Goal: Task Accomplishment & Management: Use online tool/utility

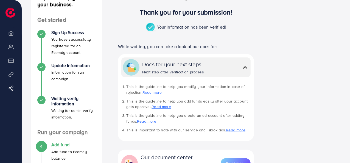
scroll to position [59, 0]
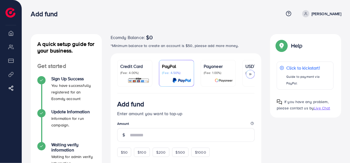
click at [11, 44] on li "My ad accounts" at bounding box center [11, 46] width 22 height 11
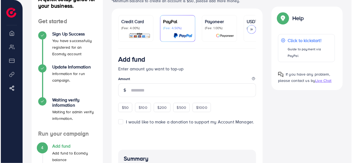
scroll to position [45, 0]
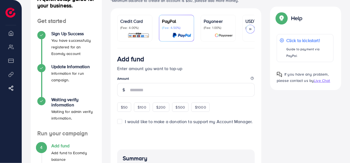
click at [127, 32] on div at bounding box center [134, 35] width 29 height 6
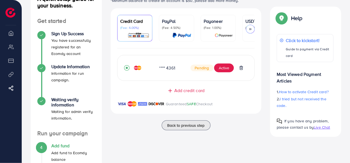
click at [209, 69] on span "Pending" at bounding box center [202, 68] width 23 height 7
click at [200, 68] on span "Pending" at bounding box center [202, 68] width 23 height 7
drag, startPoint x: 200, startPoint y: 68, endPoint x: 223, endPoint y: 70, distance: 22.3
click at [223, 70] on div "Pending Active" at bounding box center [217, 67] width 53 height 9
click at [223, 70] on button "Active" at bounding box center [224, 67] width 20 height 9
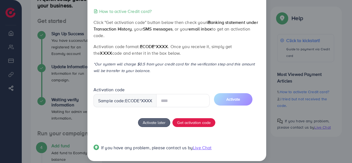
scroll to position [18, 0]
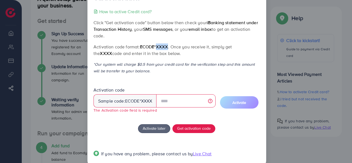
drag, startPoint x: 168, startPoint y: 47, endPoint x: 156, endPoint y: 46, distance: 11.6
click at [156, 46] on span "ecode*XXXX" at bounding box center [154, 47] width 28 height 6
copy span "XXXX"
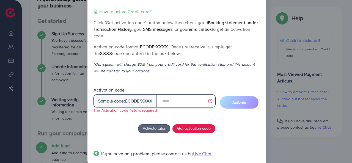
click at [168, 102] on input "text" at bounding box center [185, 100] width 59 height 13
paste input "****"
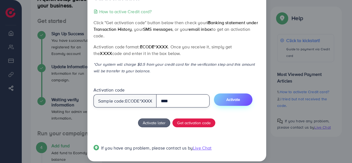
type input "****"
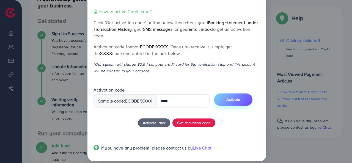
click at [249, 99] on button "Activate" at bounding box center [233, 99] width 38 height 12
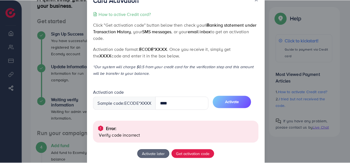
scroll to position [0, 0]
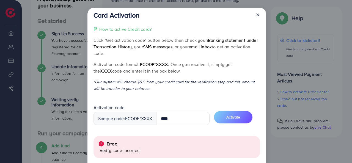
click at [258, 15] on icon at bounding box center [257, 15] width 4 height 4
